Goal: Task Accomplishment & Management: Complete application form

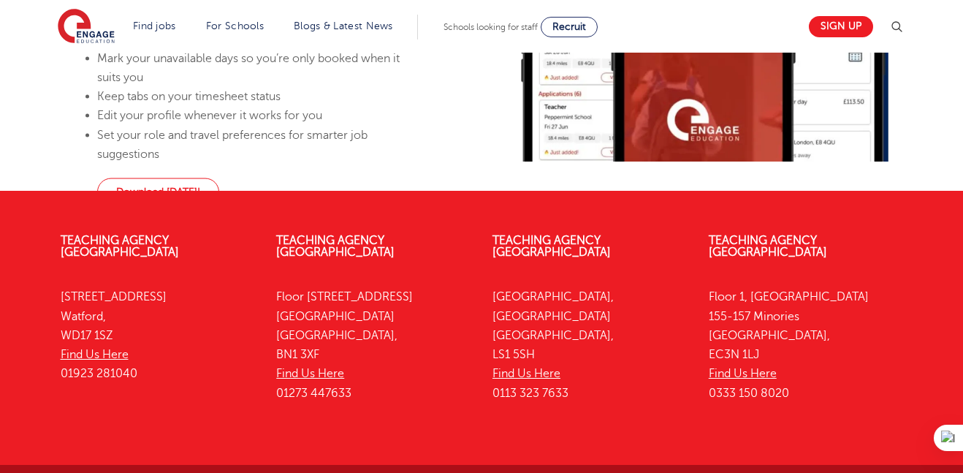
scroll to position [1025, 0]
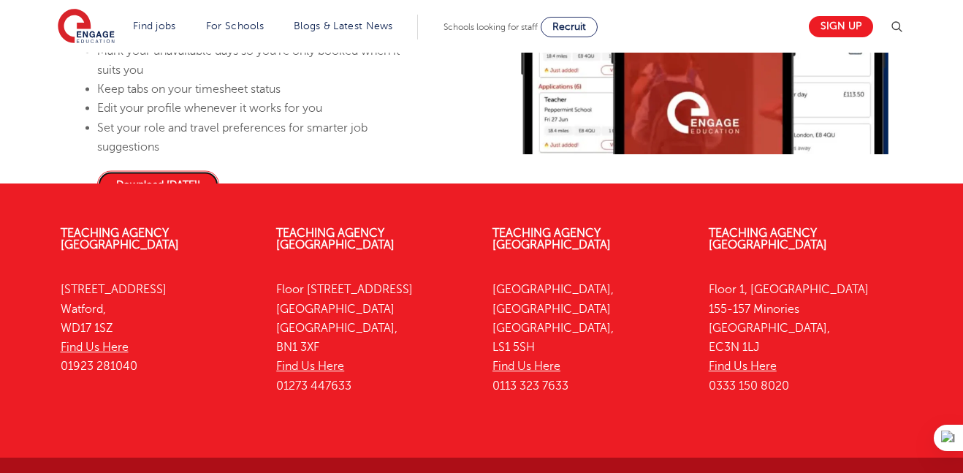
click at [215, 199] on link "Download [DATE]!" at bounding box center [158, 185] width 122 height 28
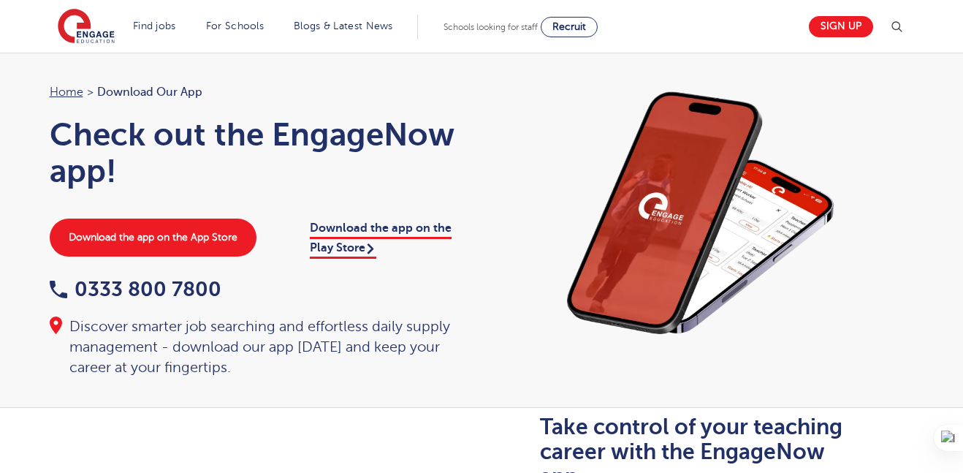
click at [458, 227] on div "Download the app on the Play Store" at bounding box center [388, 238] width 186 height 39
click at [854, 23] on link "Sign up" at bounding box center [841, 26] width 64 height 21
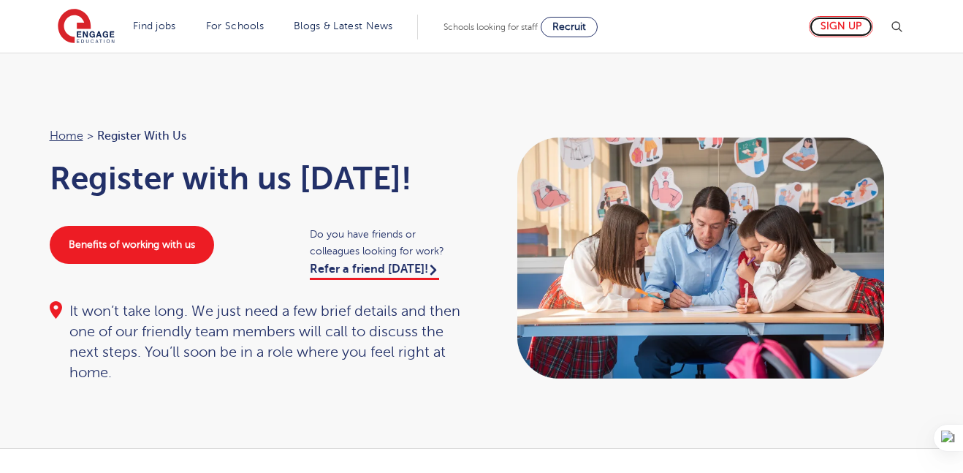
click at [822, 23] on link "Sign up" at bounding box center [841, 26] width 64 height 21
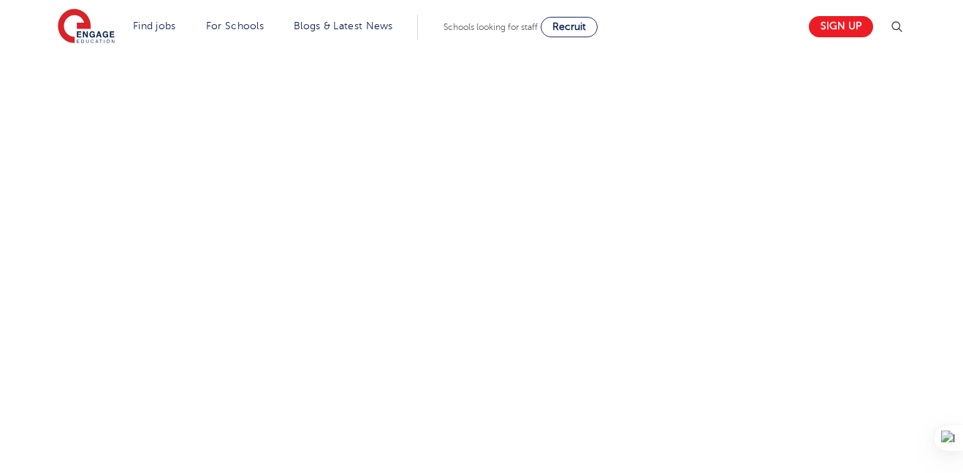
scroll to position [539, 0]
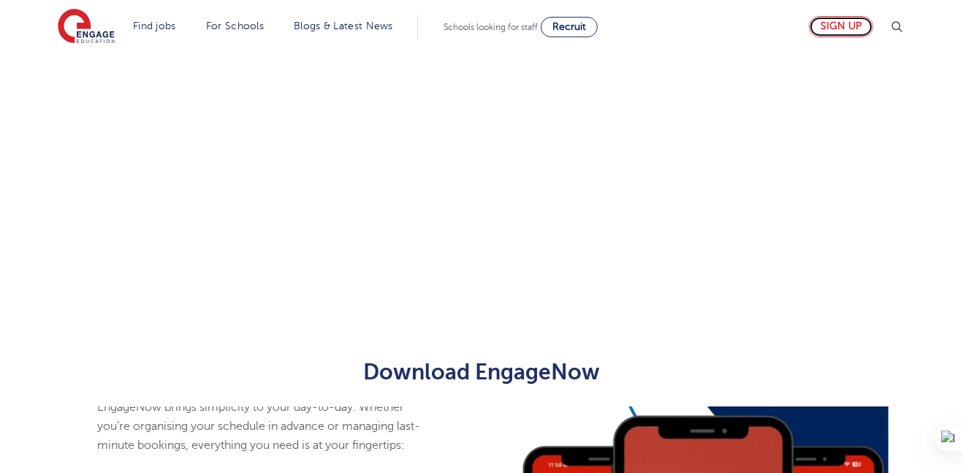
click at [843, 31] on link "Sign up" at bounding box center [841, 26] width 64 height 21
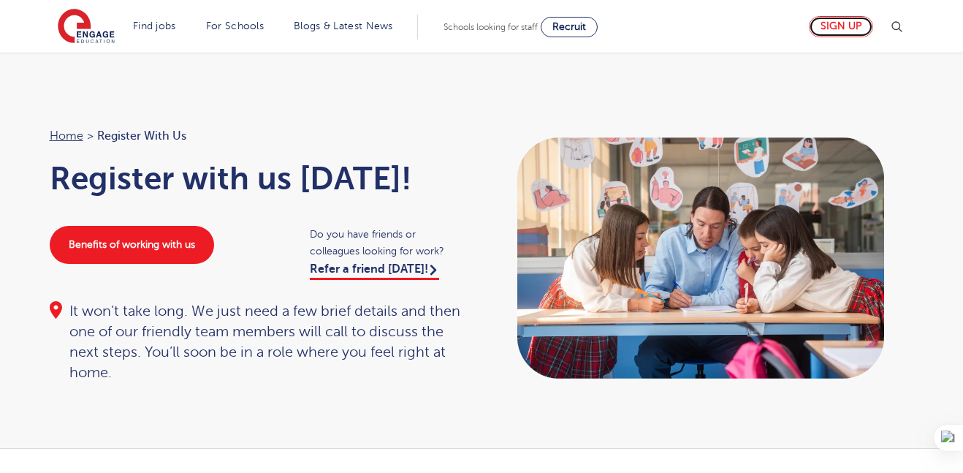
click at [843, 23] on link "Sign up" at bounding box center [841, 26] width 64 height 21
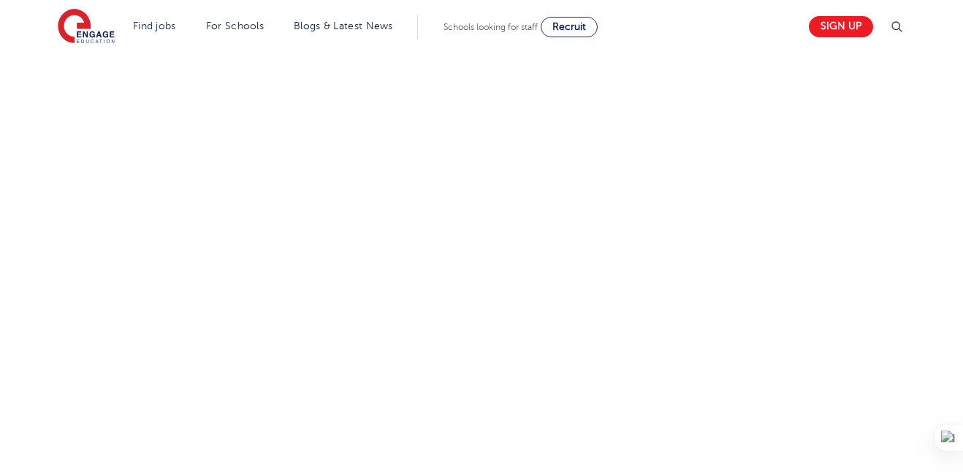
scroll to position [811, 0]
